Goal: Information Seeking & Learning: Learn about a topic

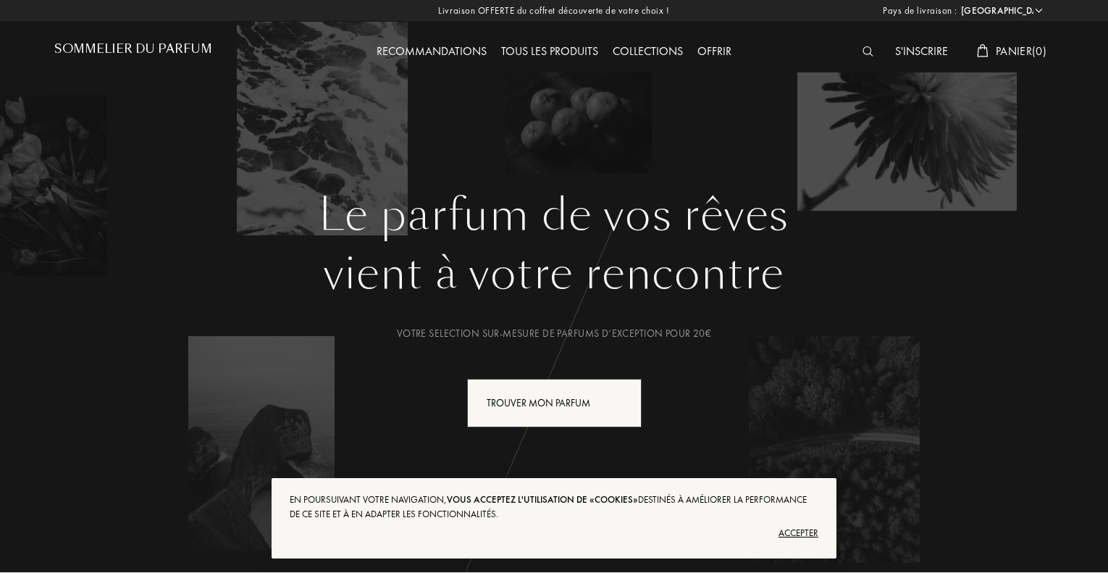
select select "FR"
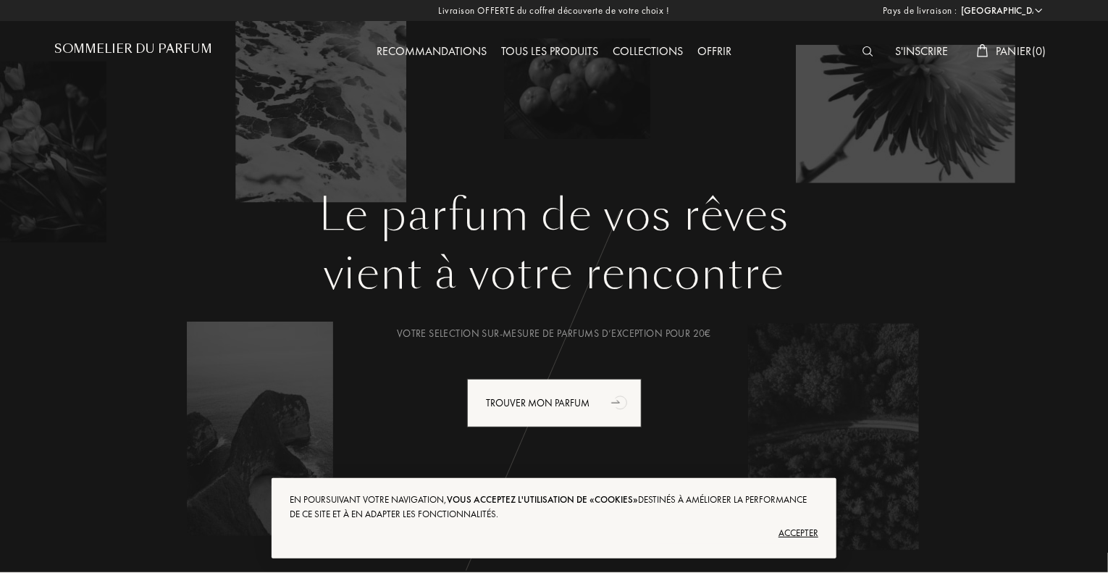
click at [545, 54] on div "Tous les produits" at bounding box center [550, 52] width 112 height 19
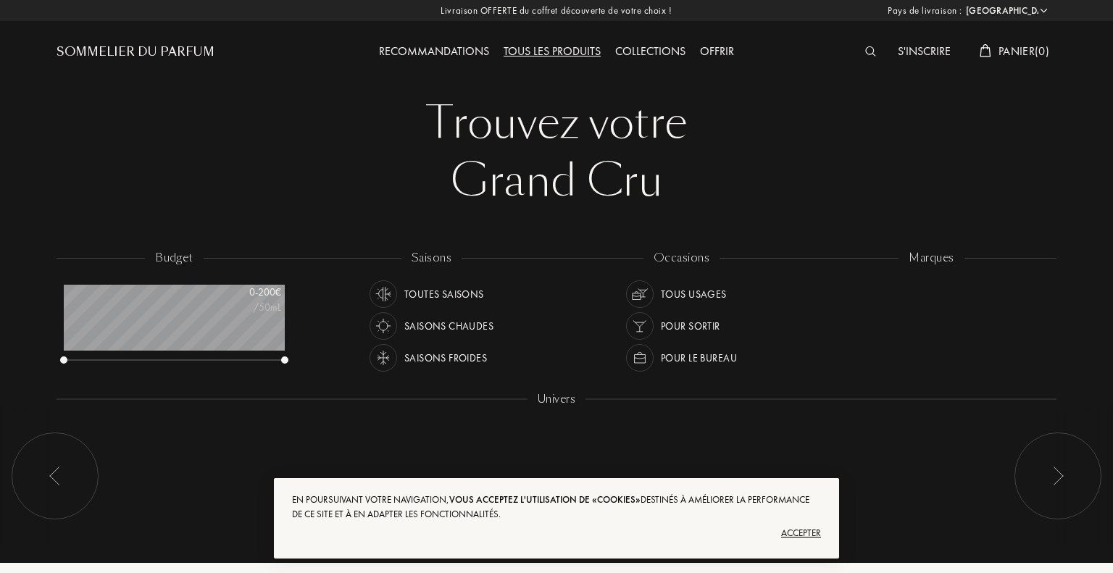
select select "FR"
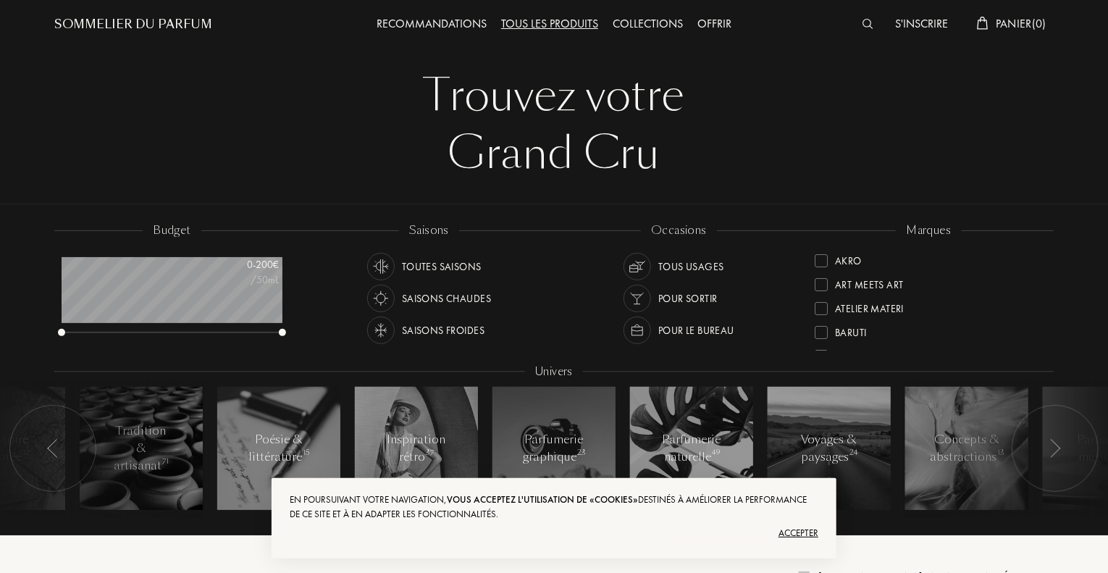
scroll to position [26, 0]
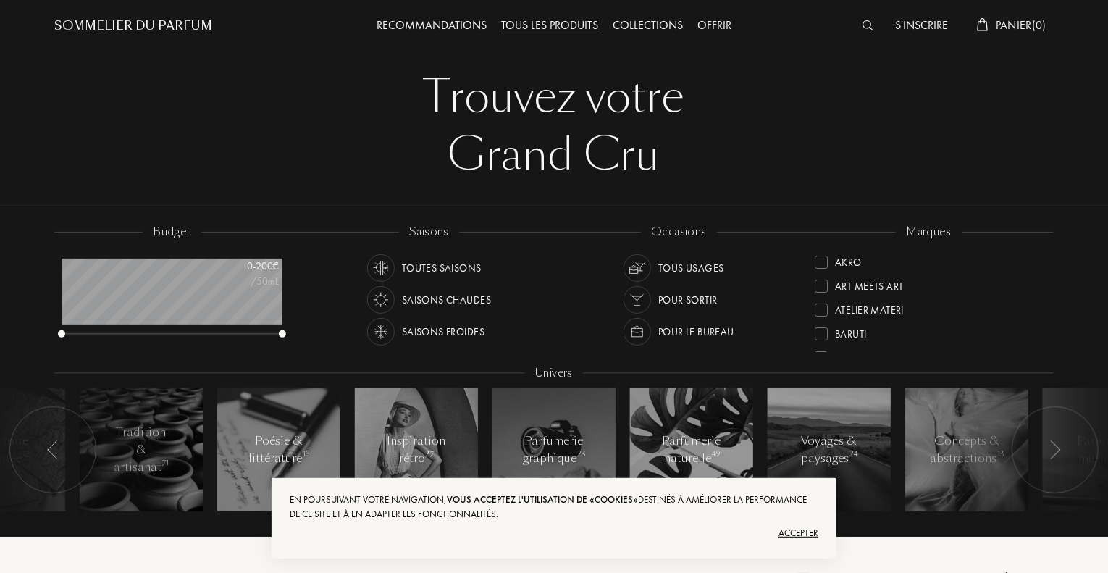
click at [452, 303] on div "Saisons chaudes" at bounding box center [446, 300] width 89 height 28
click at [685, 275] on div "Tous usages" at bounding box center [691, 268] width 66 height 28
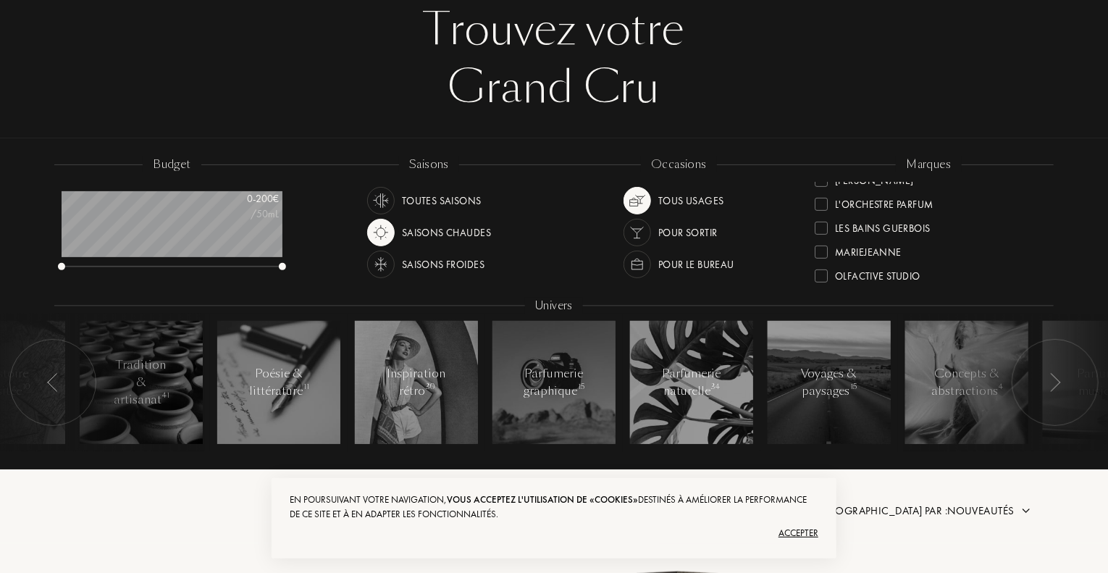
scroll to position [323, 0]
click at [825, 225] on div at bounding box center [821, 230] width 13 height 13
click at [825, 225] on div at bounding box center [821, 219] width 13 height 13
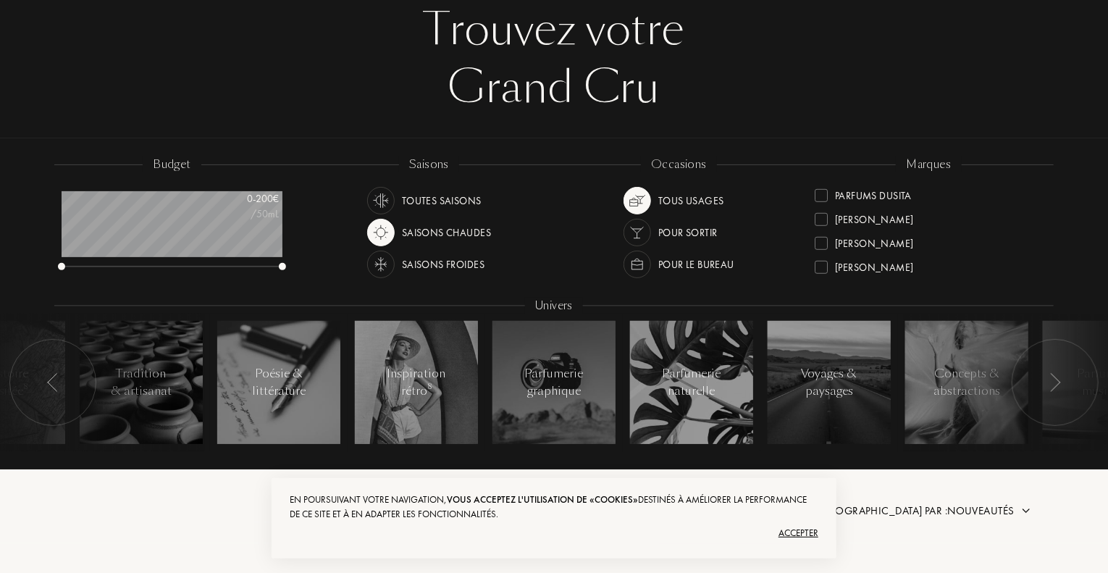
scroll to position [0, 0]
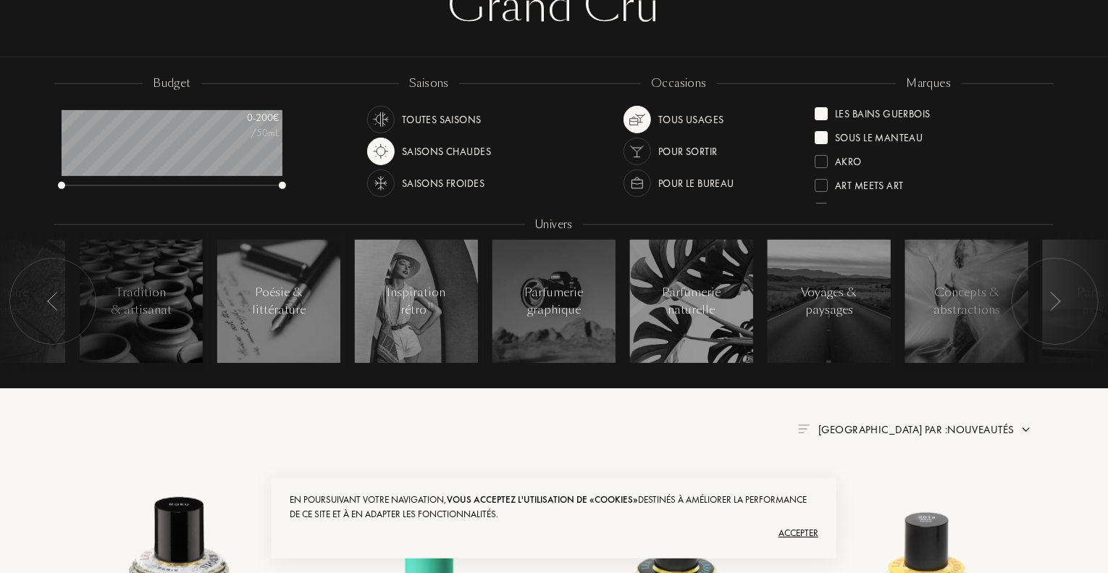
scroll to position [178, 0]
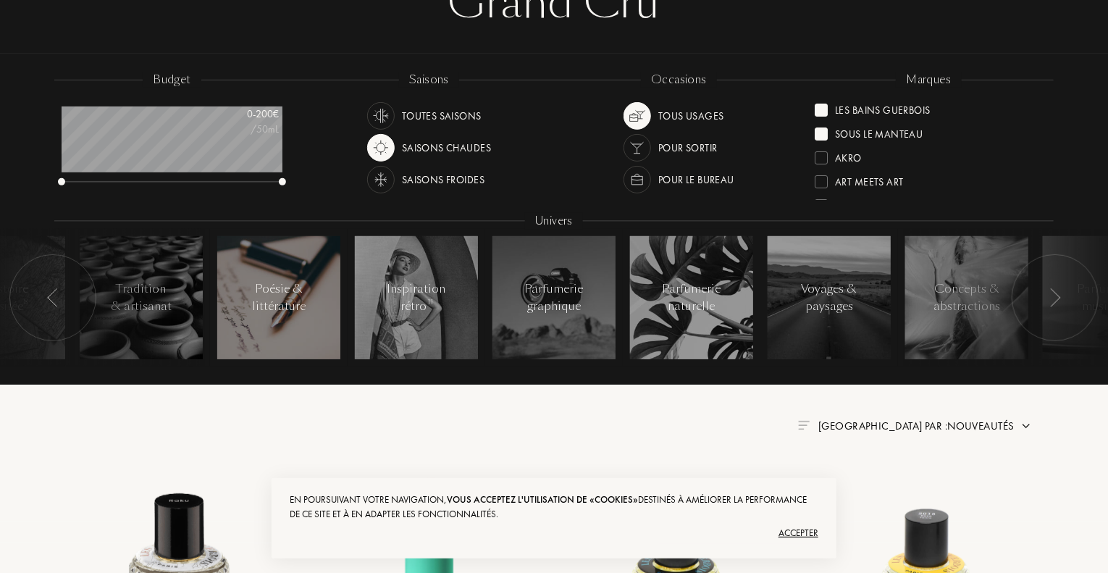
click at [254, 299] on div "Poésie & littérature" at bounding box center [279, 297] width 62 height 35
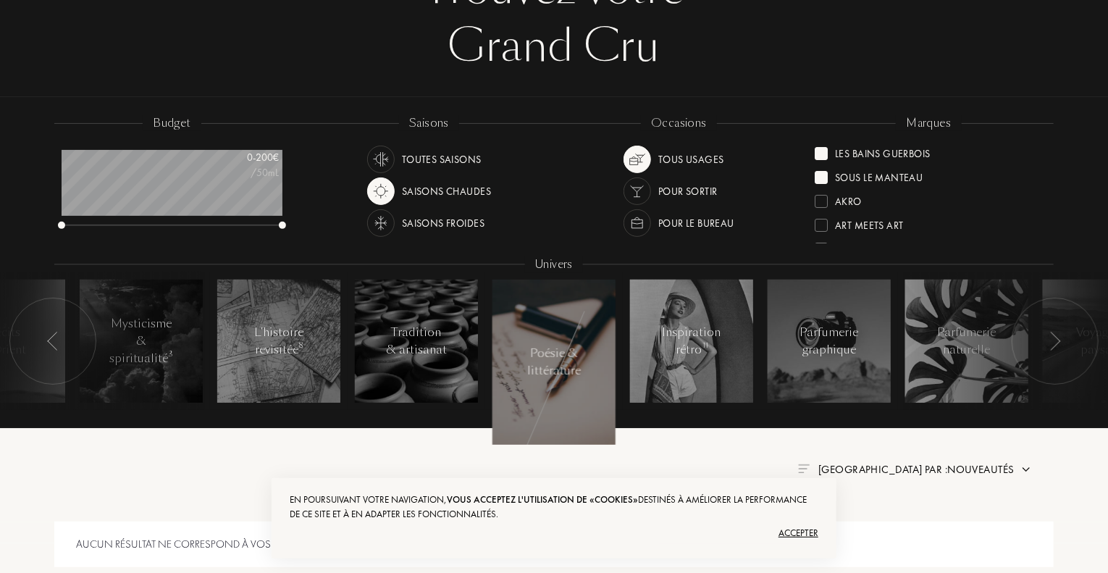
scroll to position [133, 0]
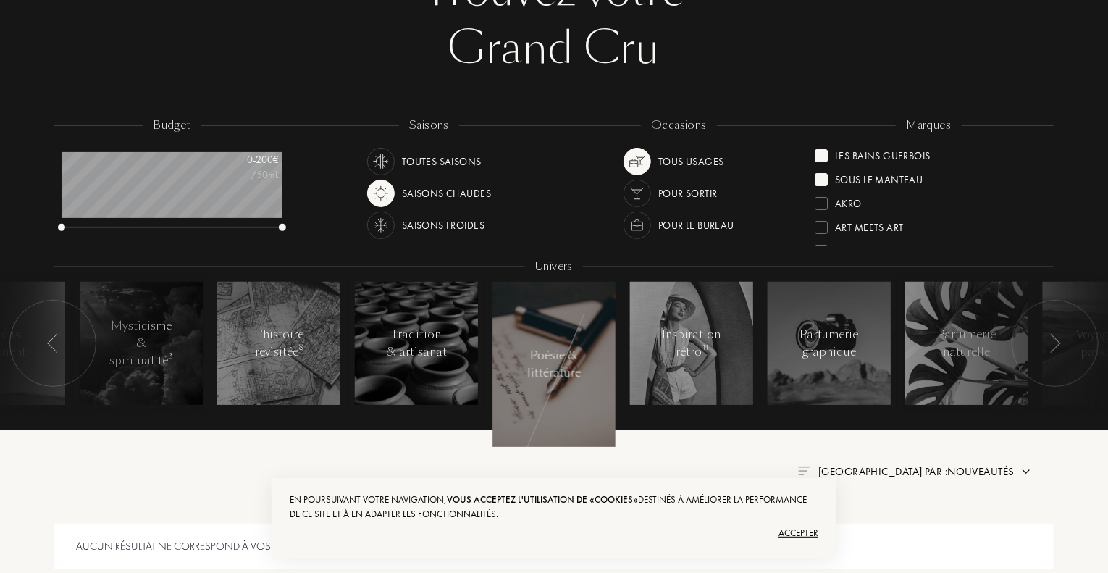
click at [822, 179] on div at bounding box center [821, 179] width 13 height 13
click at [821, 149] on div at bounding box center [821, 155] width 13 height 13
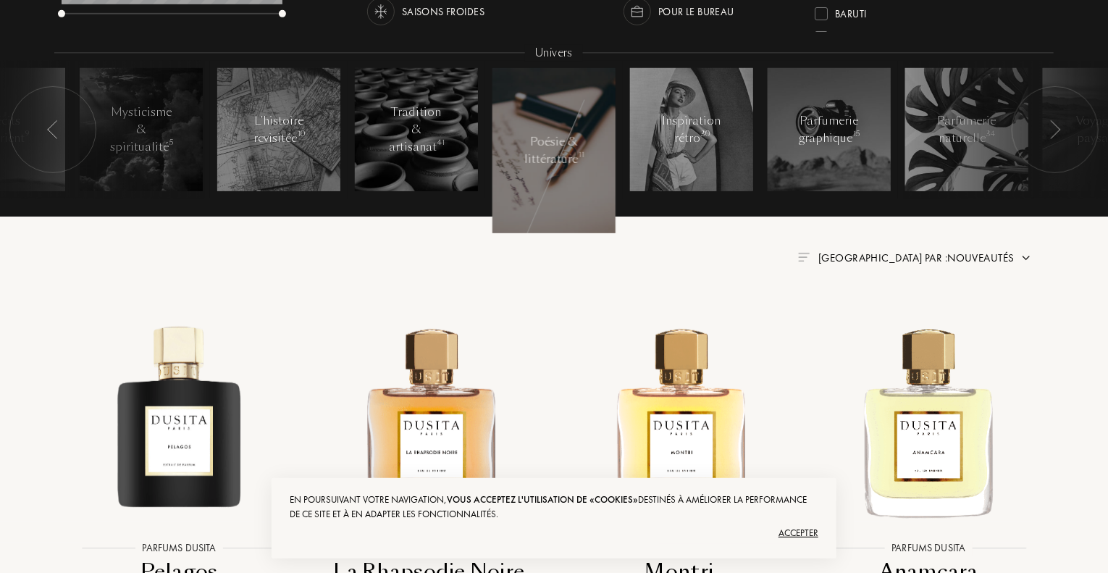
scroll to position [344, 0]
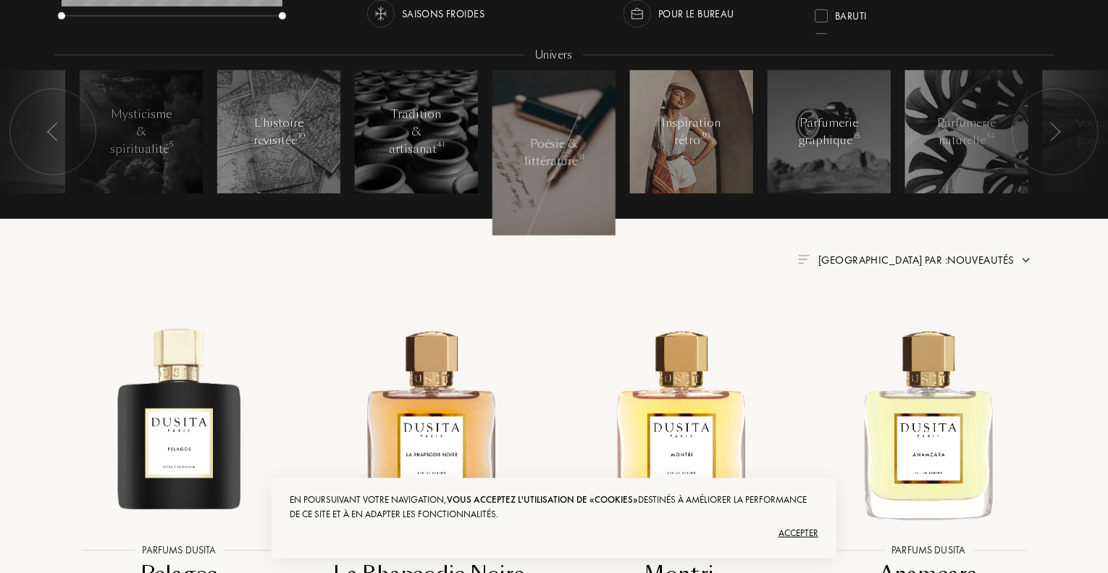
click at [702, 141] on div "Inspiration rétro 30" at bounding box center [692, 131] width 62 height 35
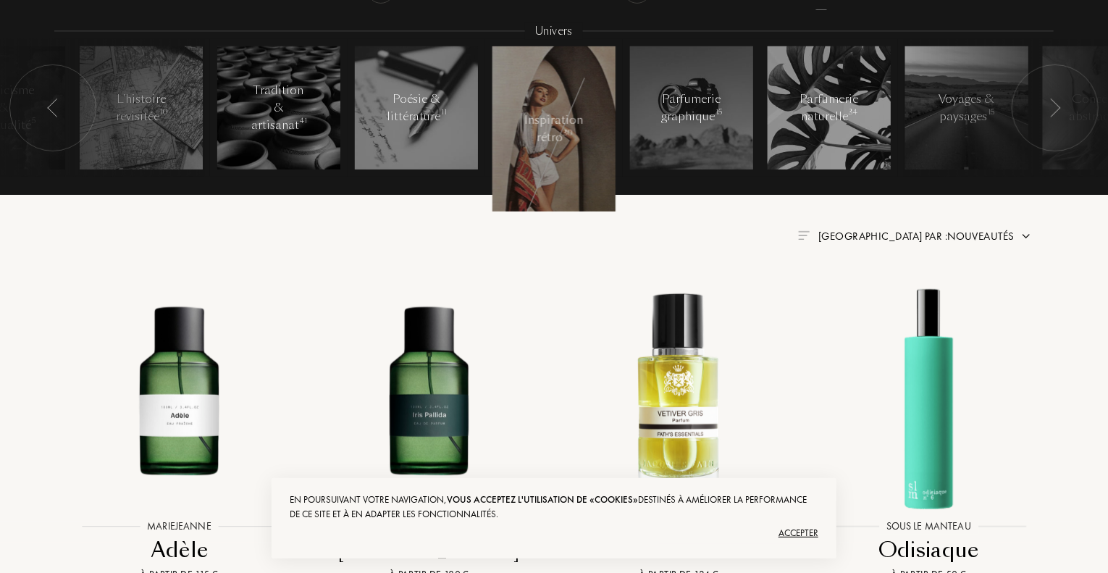
scroll to position [434, 0]
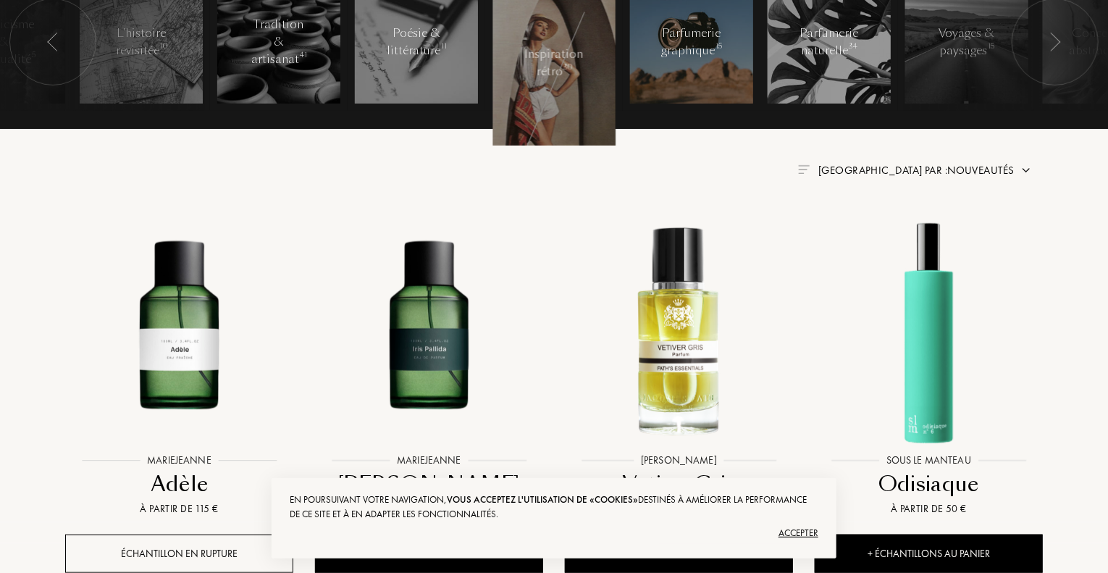
click at [705, 49] on div "Parfumerie graphique 15" at bounding box center [692, 42] width 62 height 35
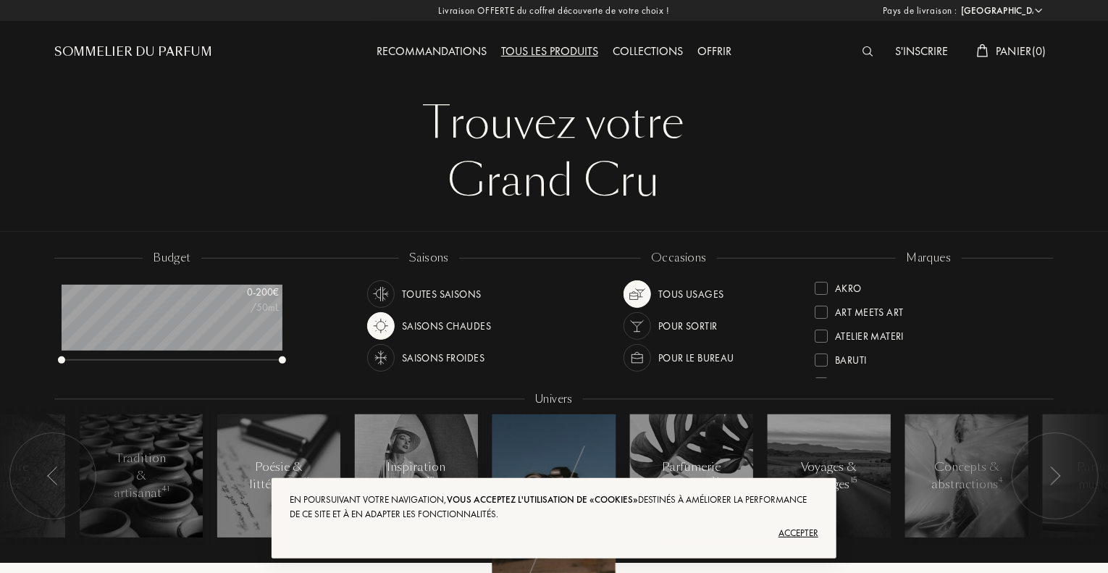
click at [734, 156] on div "Grand Cru" at bounding box center [554, 181] width 978 height 58
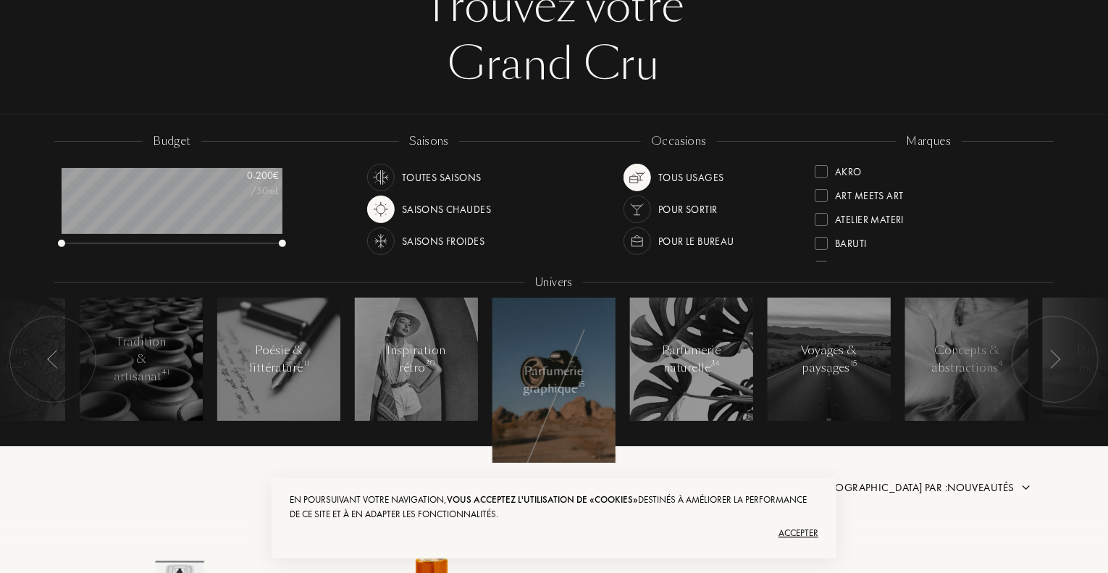
scroll to position [104, 0]
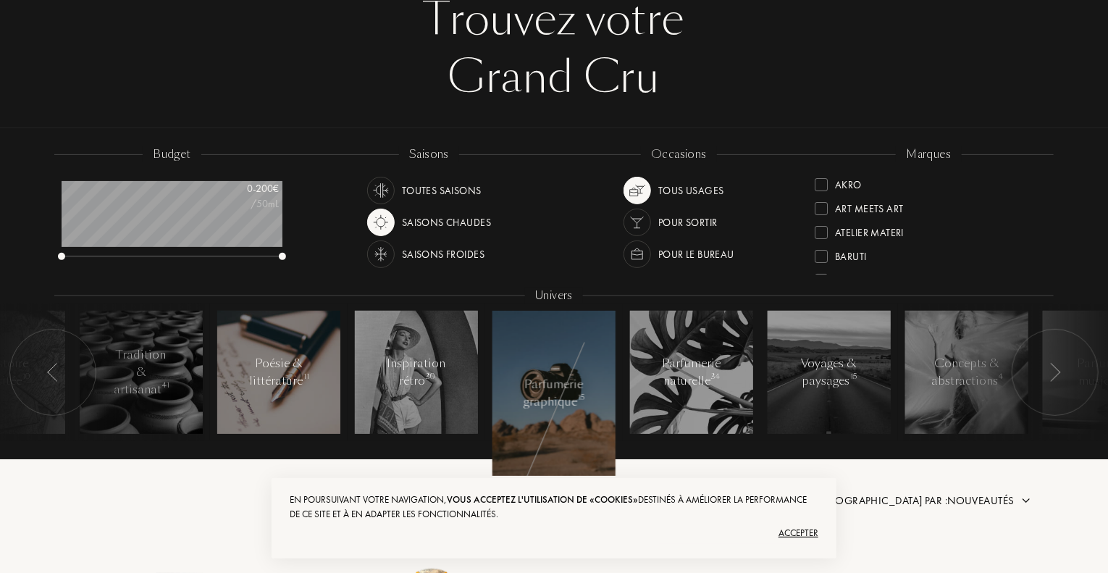
click at [294, 363] on div "Poésie & littérature 11" at bounding box center [279, 372] width 62 height 35
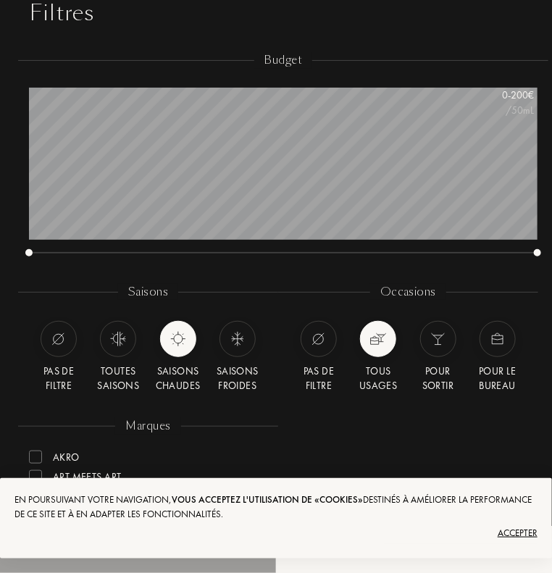
scroll to position [428, 0]
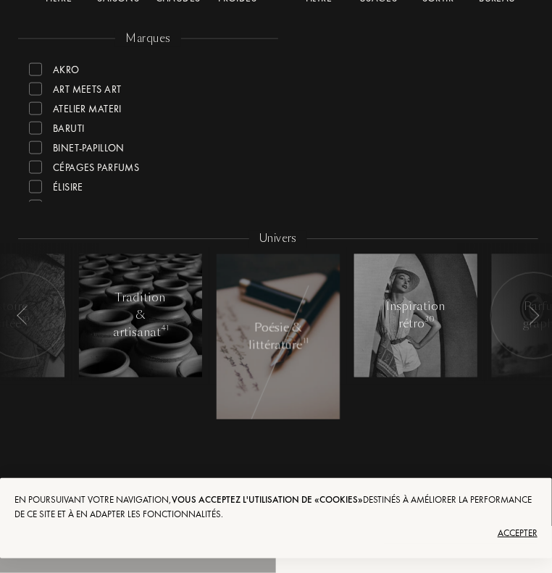
click at [414, 360] on div at bounding box center [415, 315] width 123 height 123
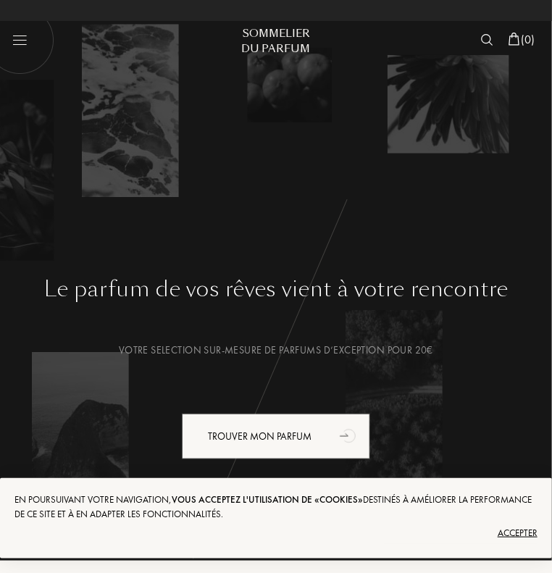
click at [25, 56] on img at bounding box center [20, 40] width 69 height 69
select select "FR"
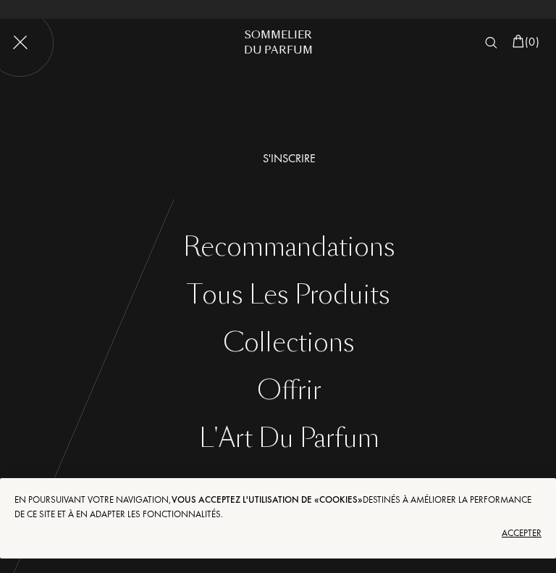
click at [245, 296] on div "Tous les produits" at bounding box center [289, 295] width 535 height 30
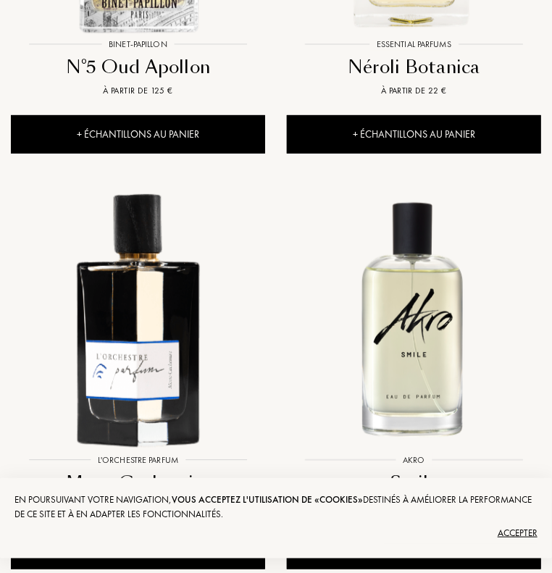
scroll to position [1404, 0]
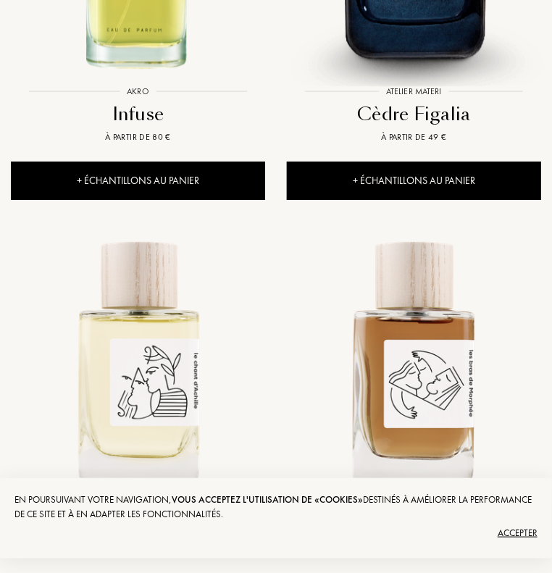
scroll to position [2604, 0]
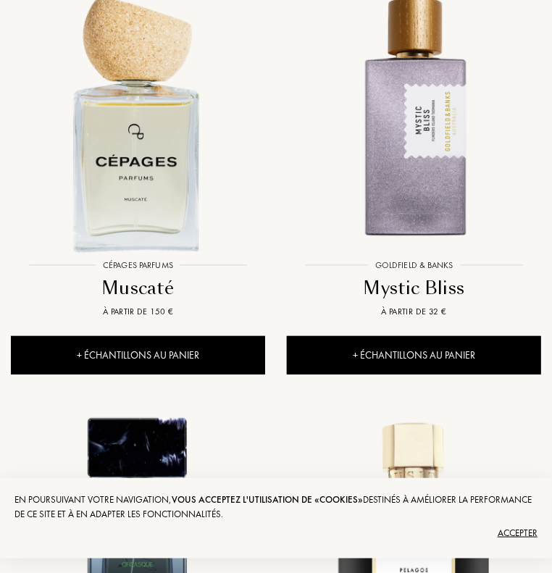
scroll to position [4091, 0]
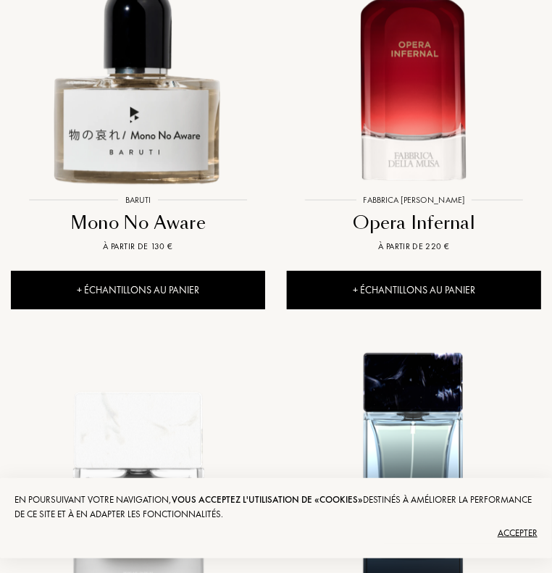
scroll to position [5406, 0]
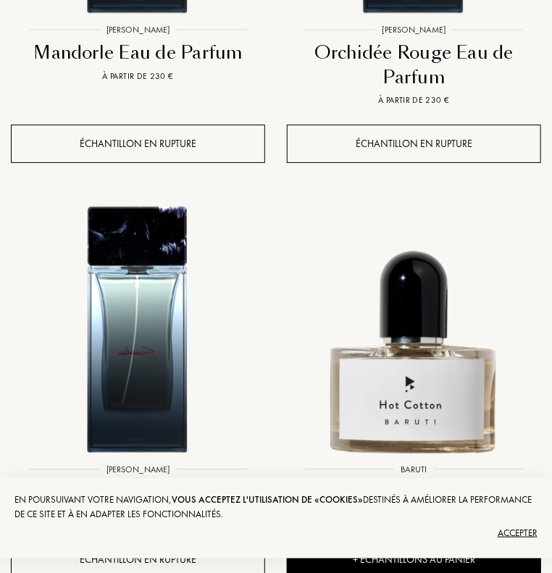
scroll to position [6821, 0]
